Goal: Communication & Community: Answer question/provide support

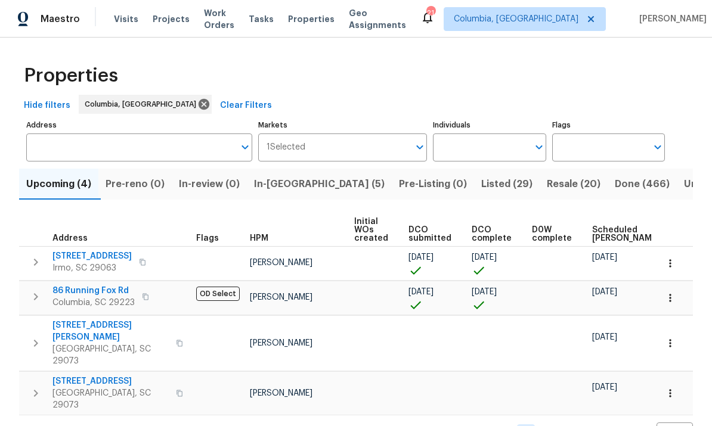
click at [291, 185] on span "In-reno (5)" at bounding box center [319, 184] width 131 height 17
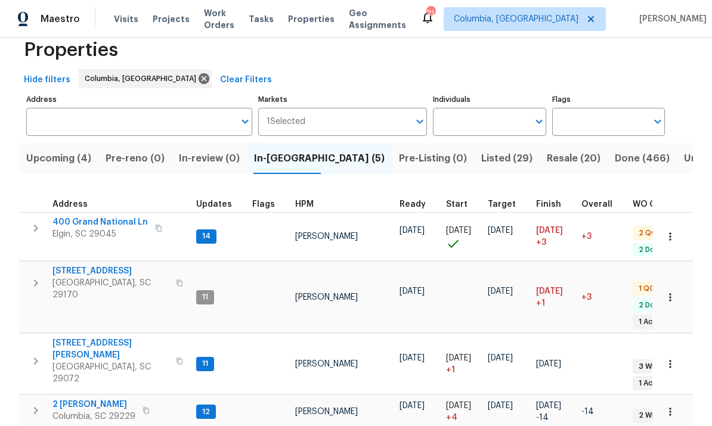
scroll to position [24, 0]
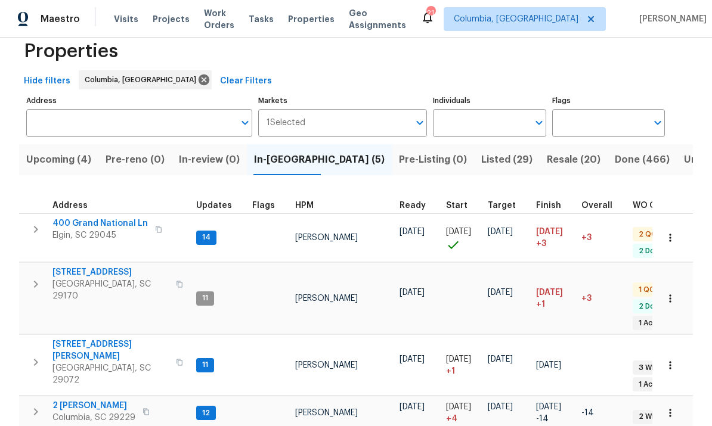
click at [85, 338] on span "[STREET_ADDRESS][PERSON_NAME]" at bounding box center [110, 350] width 116 height 24
click at [71, 156] on span "Upcoming (4)" at bounding box center [58, 159] width 65 height 17
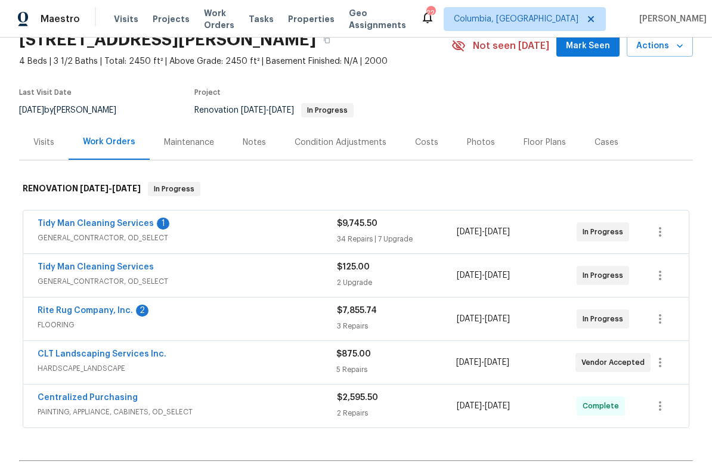
scroll to position [83, 0]
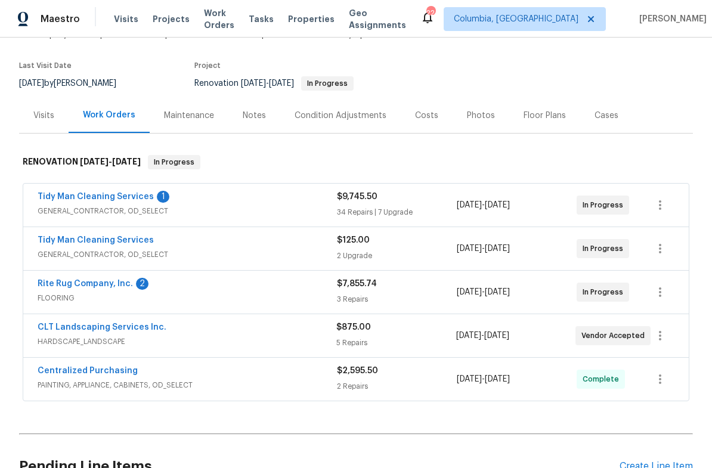
click at [88, 197] on link "Tidy Man Cleaning Services" at bounding box center [96, 196] width 116 height 8
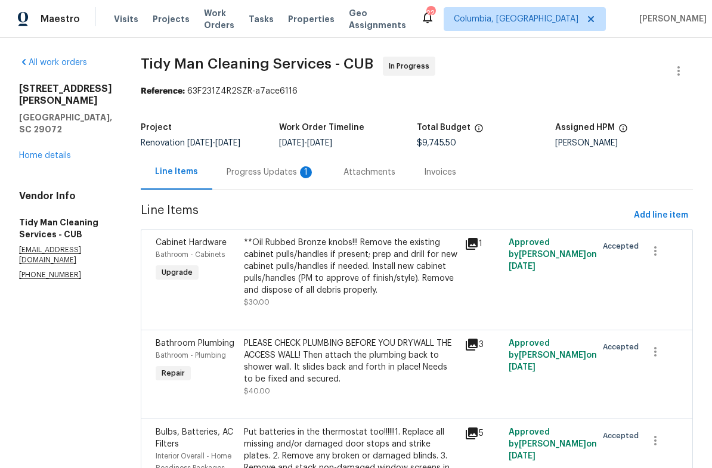
click at [257, 175] on div "Progress Updates 1" at bounding box center [270, 172] width 88 height 12
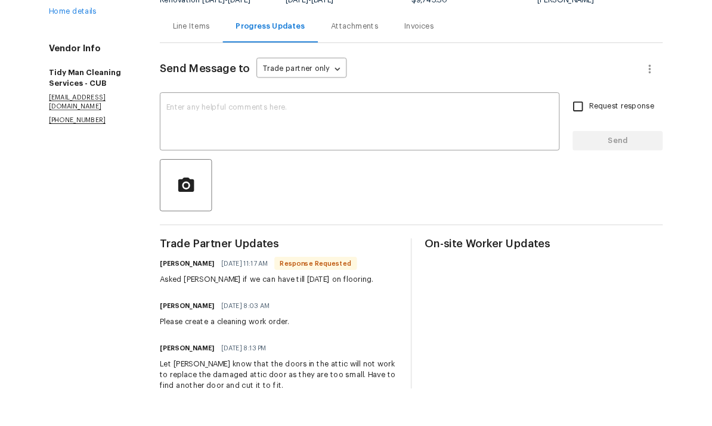
scroll to position [102, 0]
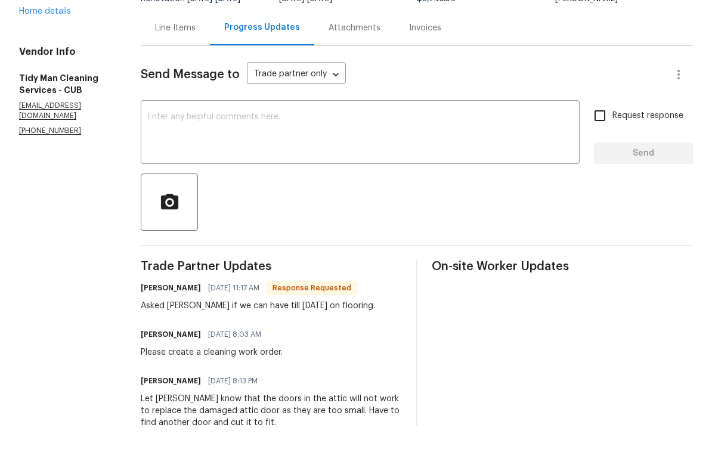
click at [198, 154] on textarea at bounding box center [360, 175] width 424 height 42
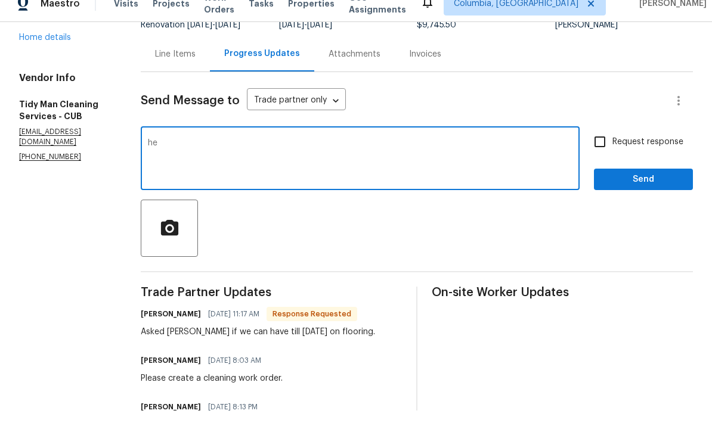
type textarea "h"
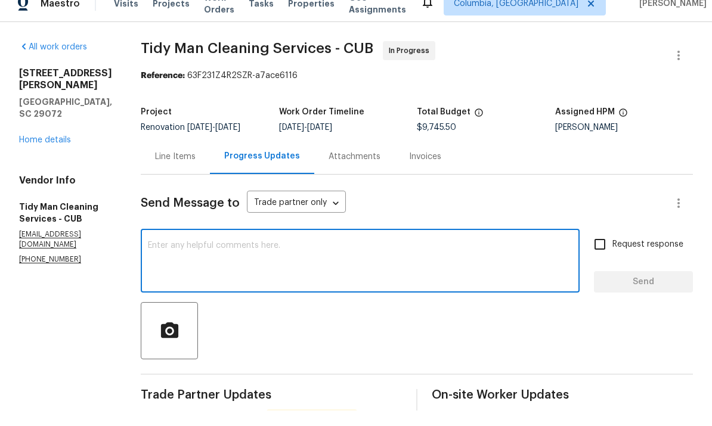
scroll to position [0, 0]
click at [191, 257] on textarea at bounding box center [360, 278] width 424 height 42
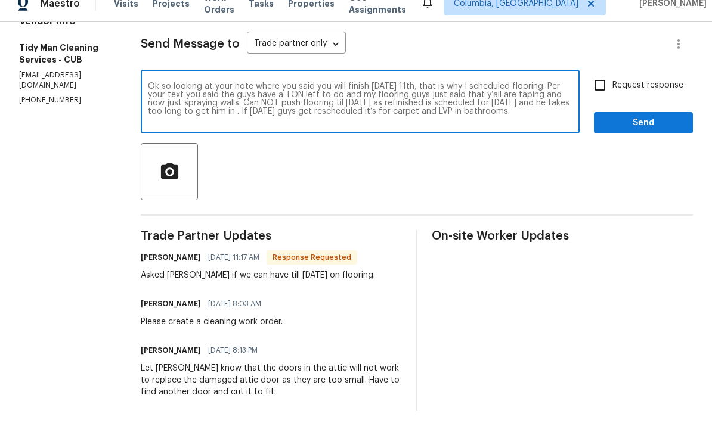
scroll to position [160, 0]
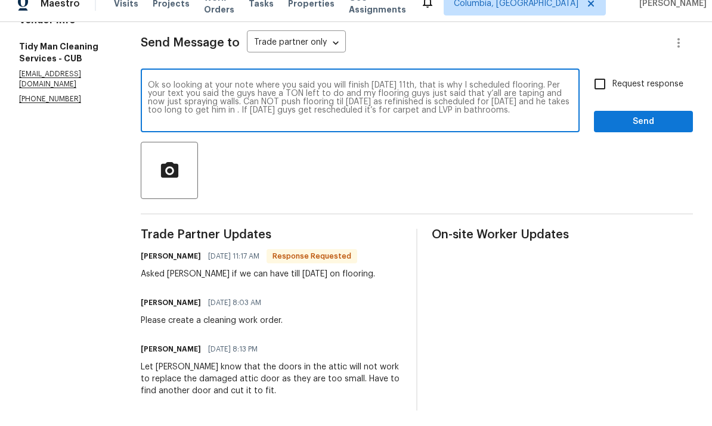
type textarea "Ok so looking at your note where you said you will finish on Monday 11th, that …"
click at [669, 130] on span "Send" at bounding box center [643, 137] width 80 height 15
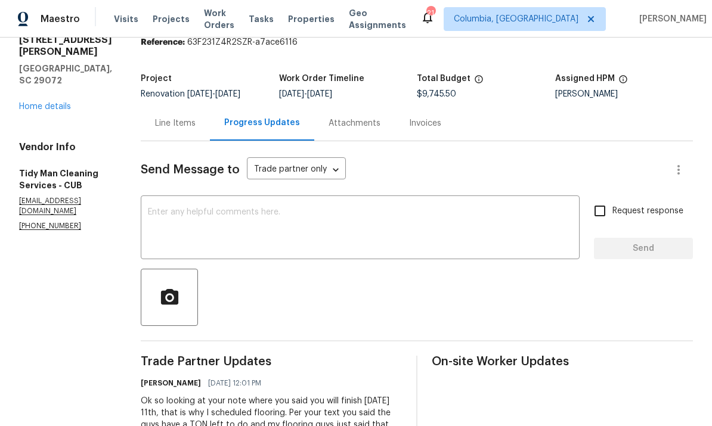
scroll to position [49, 0]
click at [38, 102] on link "Home details" at bounding box center [45, 106] width 52 height 8
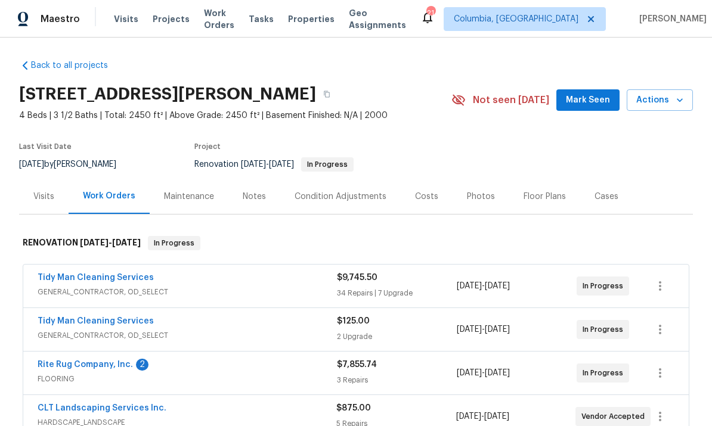
scroll to position [3, 0]
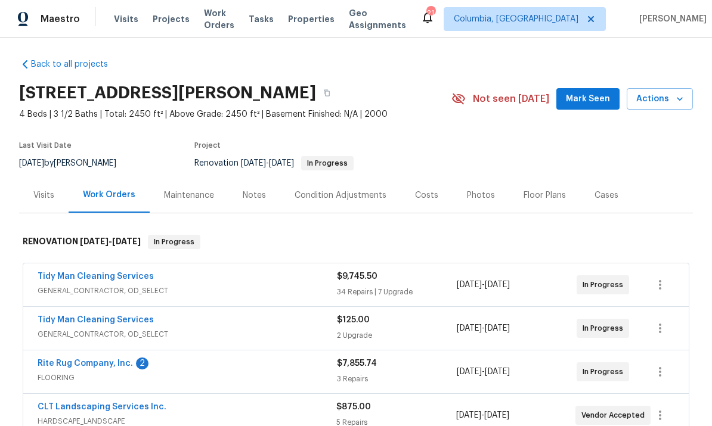
click at [119, 272] on link "Tidy Man Cleaning Services" at bounding box center [96, 276] width 116 height 8
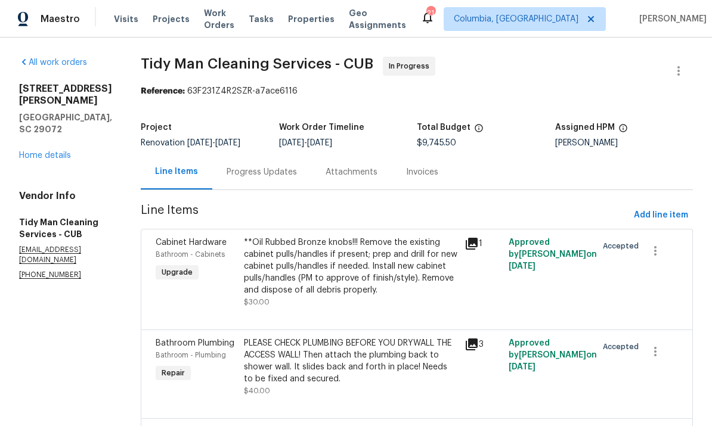
click at [231, 166] on div "Progress Updates" at bounding box center [261, 172] width 70 height 12
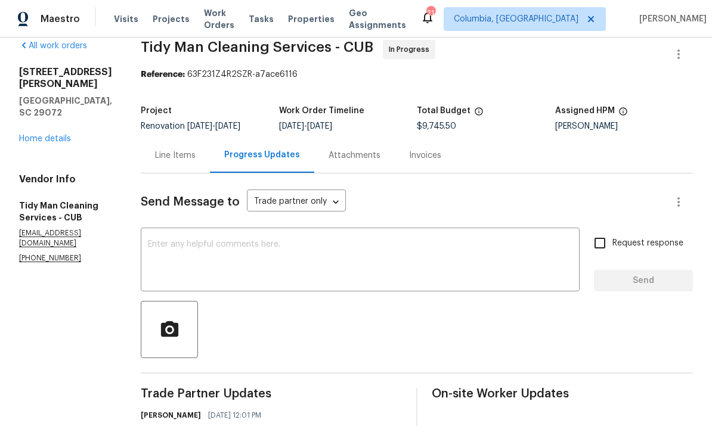
scroll to position [12, 0]
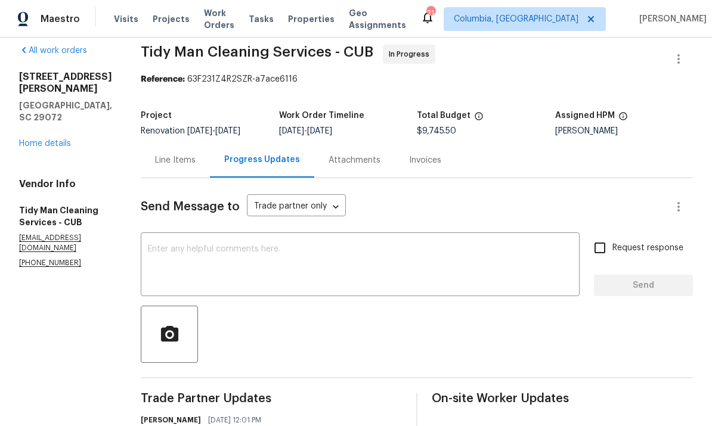
click at [43, 139] on link "Home details" at bounding box center [45, 143] width 52 height 8
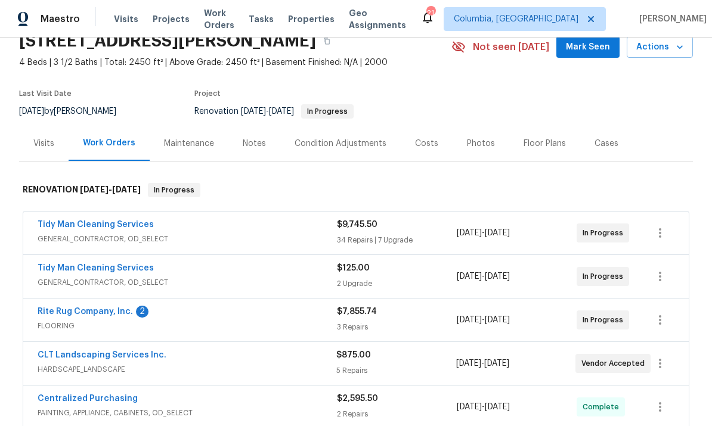
scroll to position [72, 0]
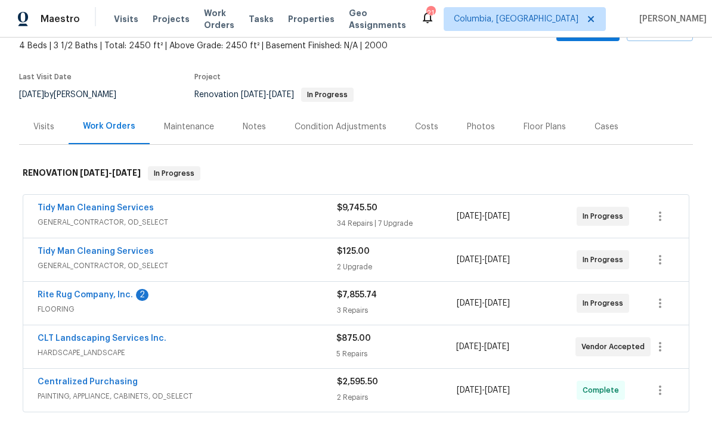
click at [248, 121] on div "Notes" at bounding box center [254, 127] width 23 height 12
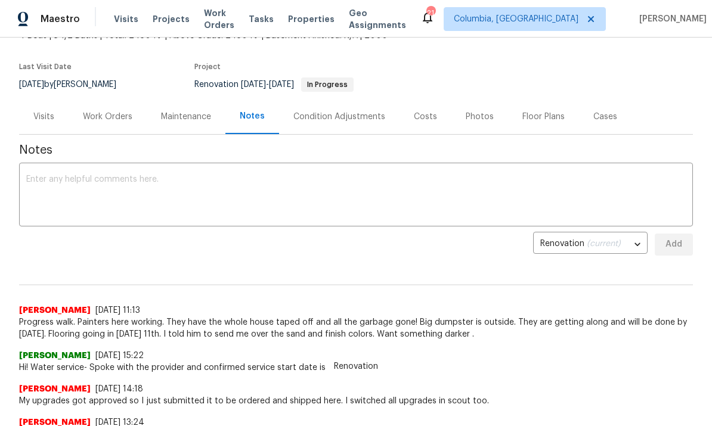
scroll to position [81, 0]
click at [88, 195] on textarea at bounding box center [355, 197] width 659 height 42
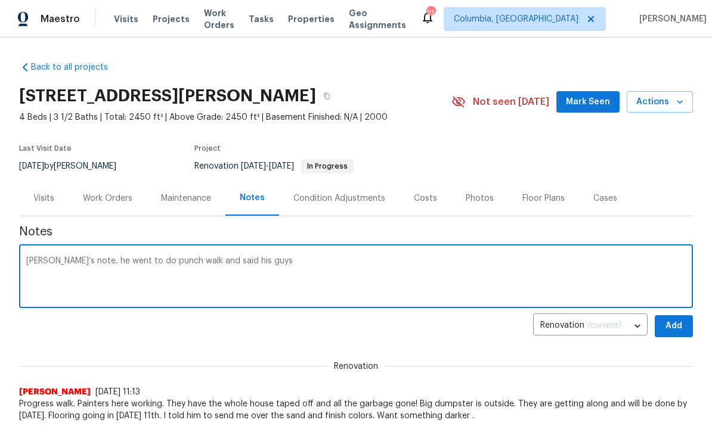
scroll to position [0, 0]
click at [84, 268] on textarea "Per Carl‘s note, he went to do punch walk and said his guys" at bounding box center [355, 278] width 659 height 42
click at [83, 267] on textarea "Per Carl‘s note, he went to do punch walk and said his guys" at bounding box center [355, 278] width 659 height 42
click at [79, 265] on textarea "Per Carl‘s note, he went to do punch walk and said his guys" at bounding box center [355, 278] width 659 height 42
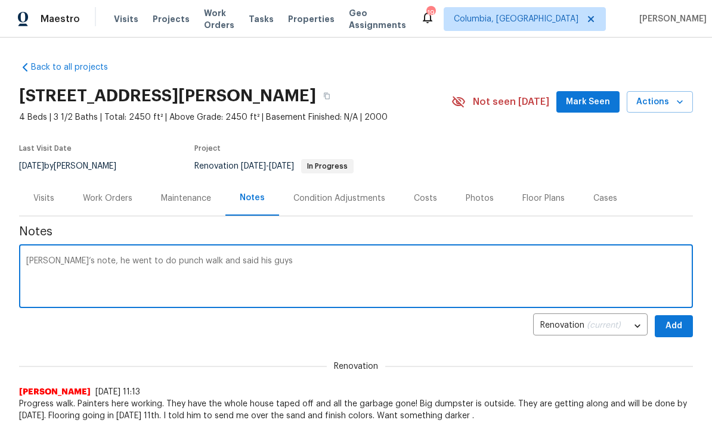
click at [142, 262] on textarea "Per Carl‘s note, he went to do punch walk and said his guys" at bounding box center [355, 278] width 659 height 42
click at [141, 262] on textarea "Per Carl‘s note, he went to do punch walk and said his guys" at bounding box center [355, 278] width 659 height 42
click at [133, 257] on textarea "Per Carl‘s note, he went to do punch walk and said his guys" at bounding box center [355, 278] width 659 height 42
type textarea "Per Carl‘s note, he went to do punch walk and said his guys"
click at [131, 256] on div "Per Carl‘s note, he went to do punch walk and said his guys x ​" at bounding box center [355, 277] width 673 height 61
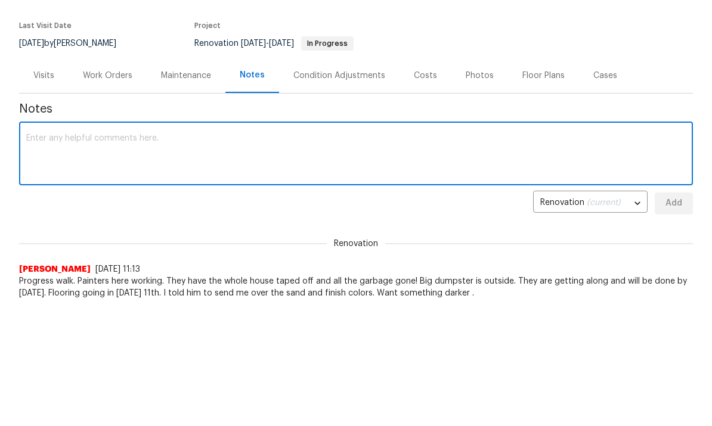
scroll to position [123, 0]
